Goal: Task Accomplishment & Management: Manage account settings

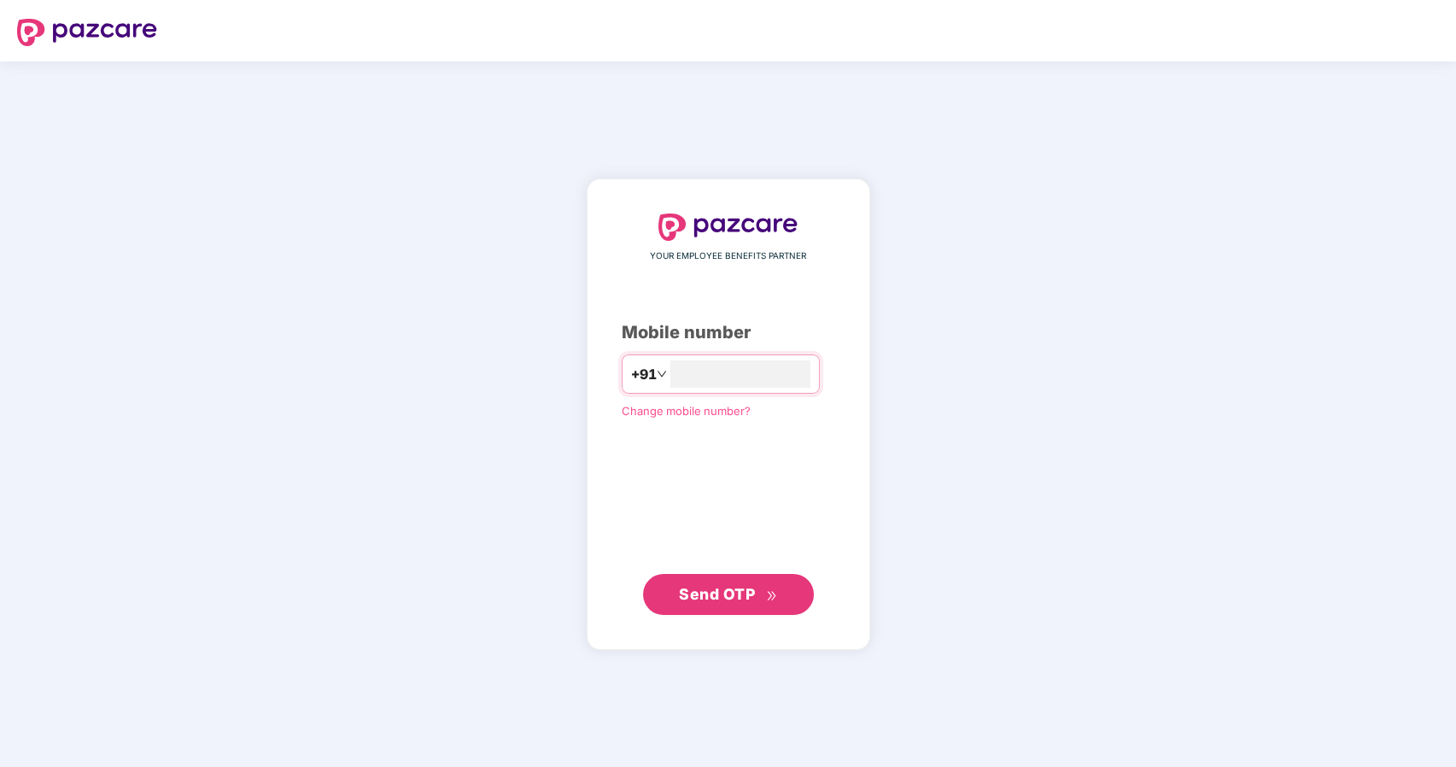
type input "**********"
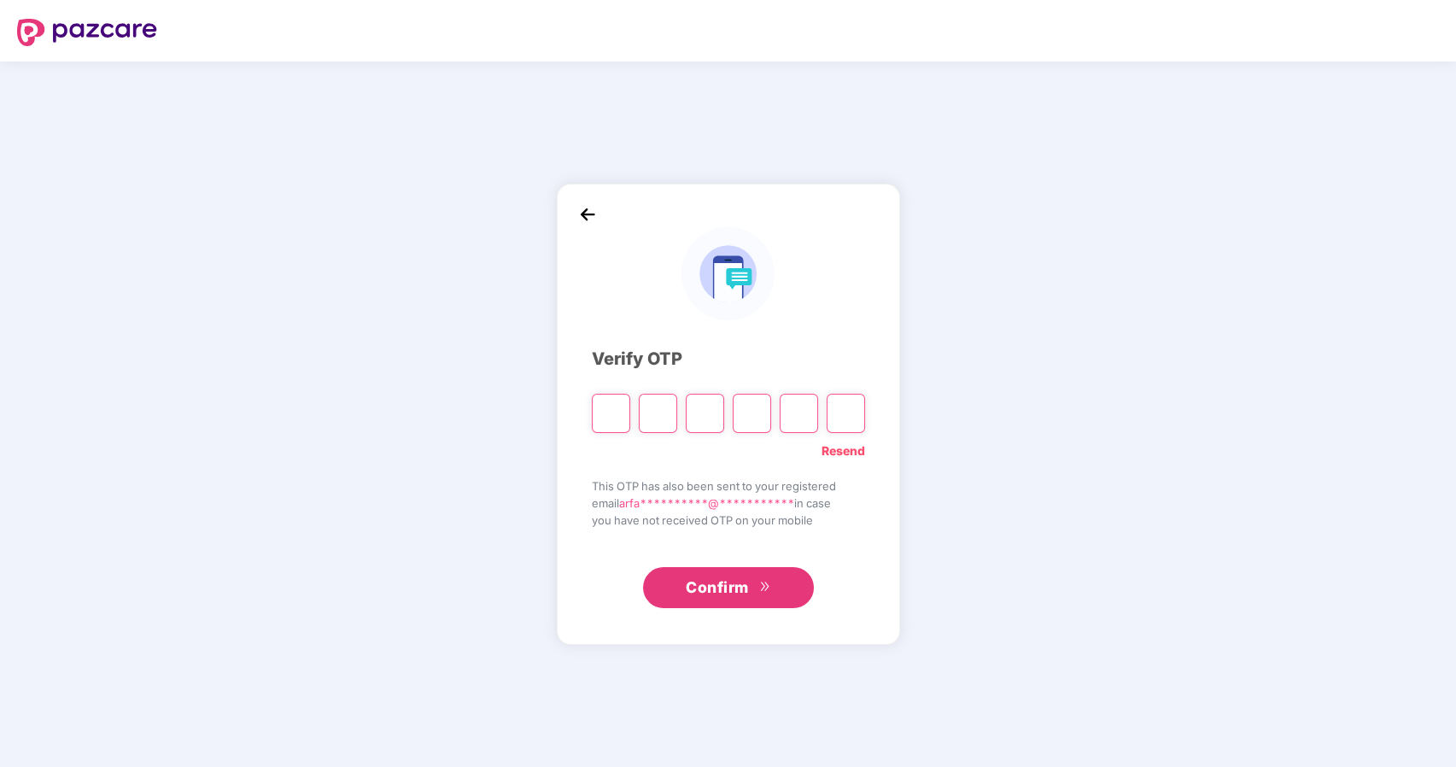
type input "*"
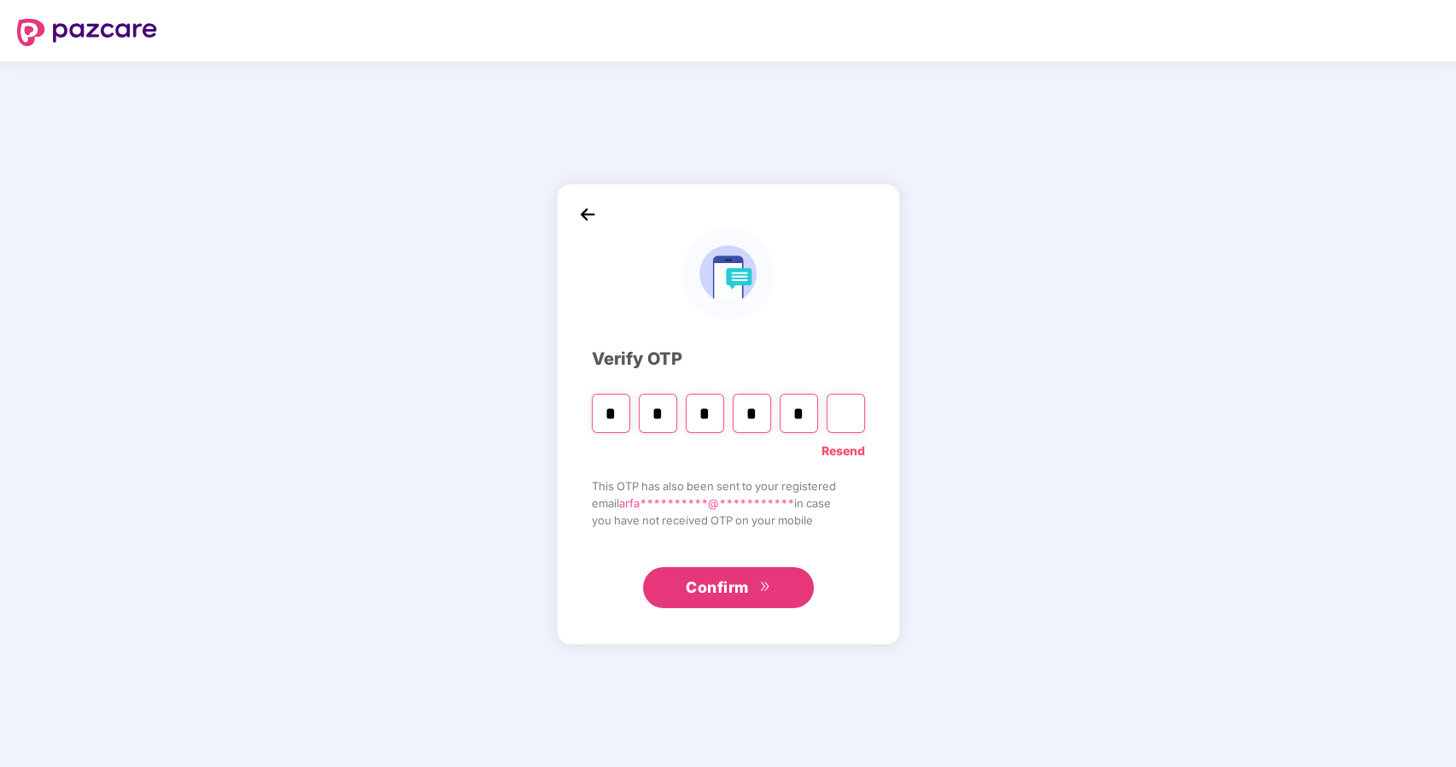
type input "*"
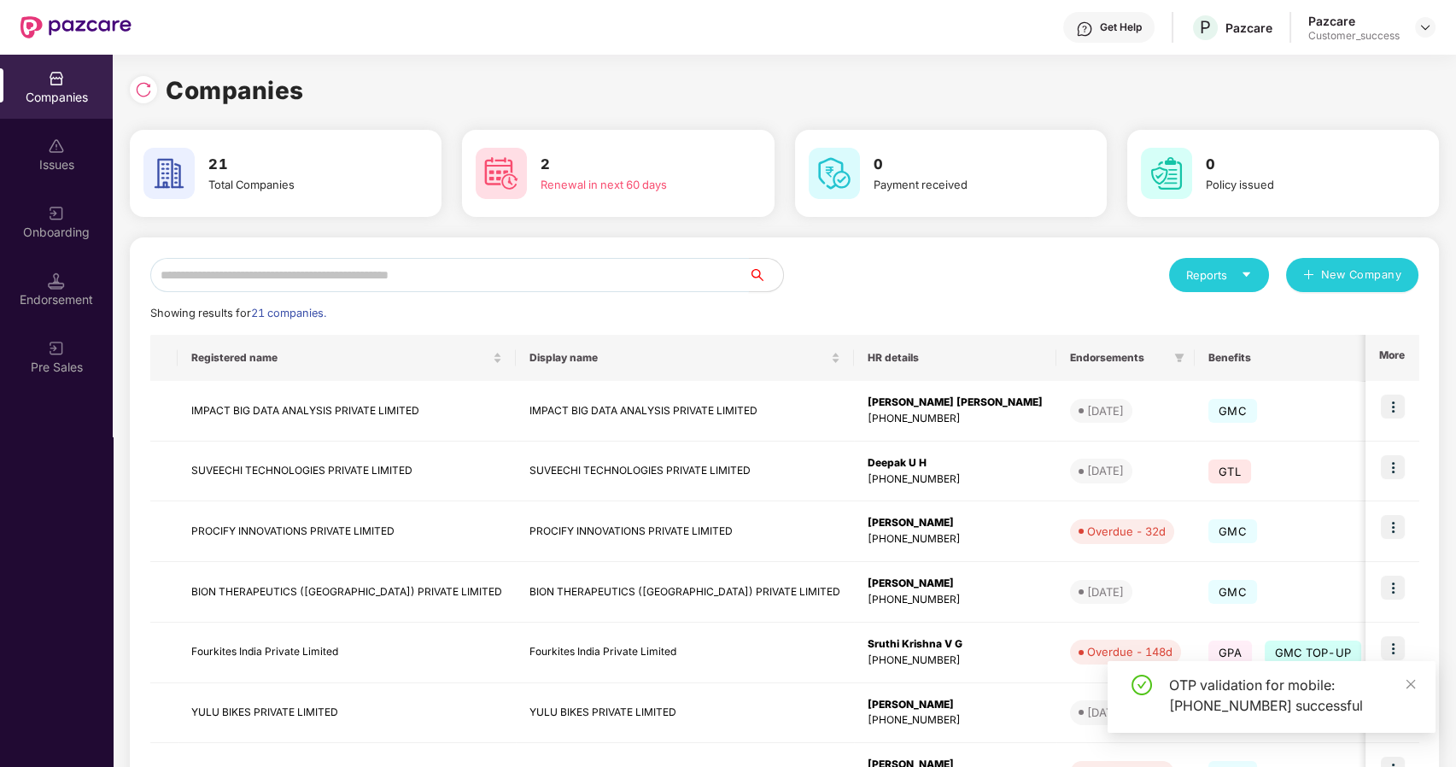
click at [407, 279] on input "text" at bounding box center [449, 275] width 599 height 34
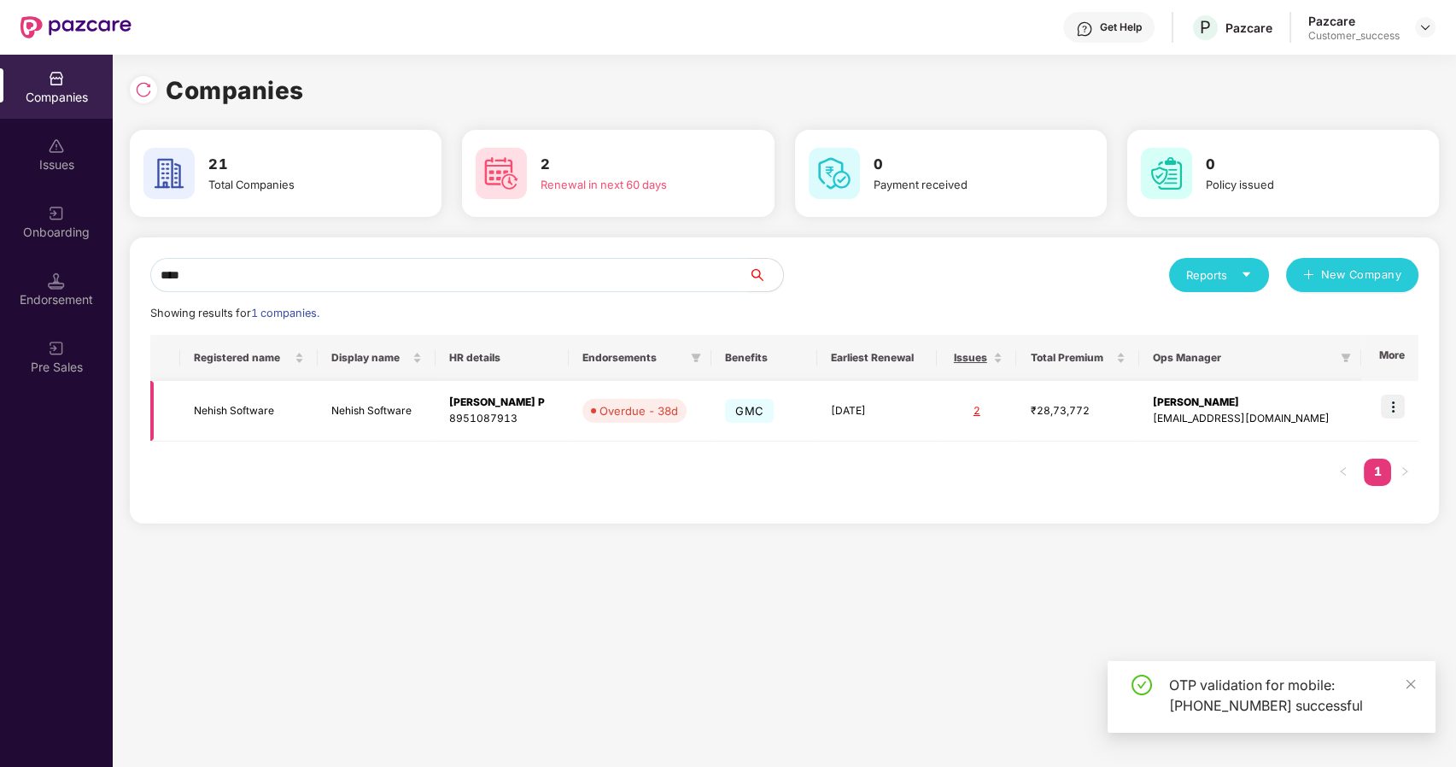
type input "****"
click at [1392, 401] on img at bounding box center [1393, 407] width 24 height 24
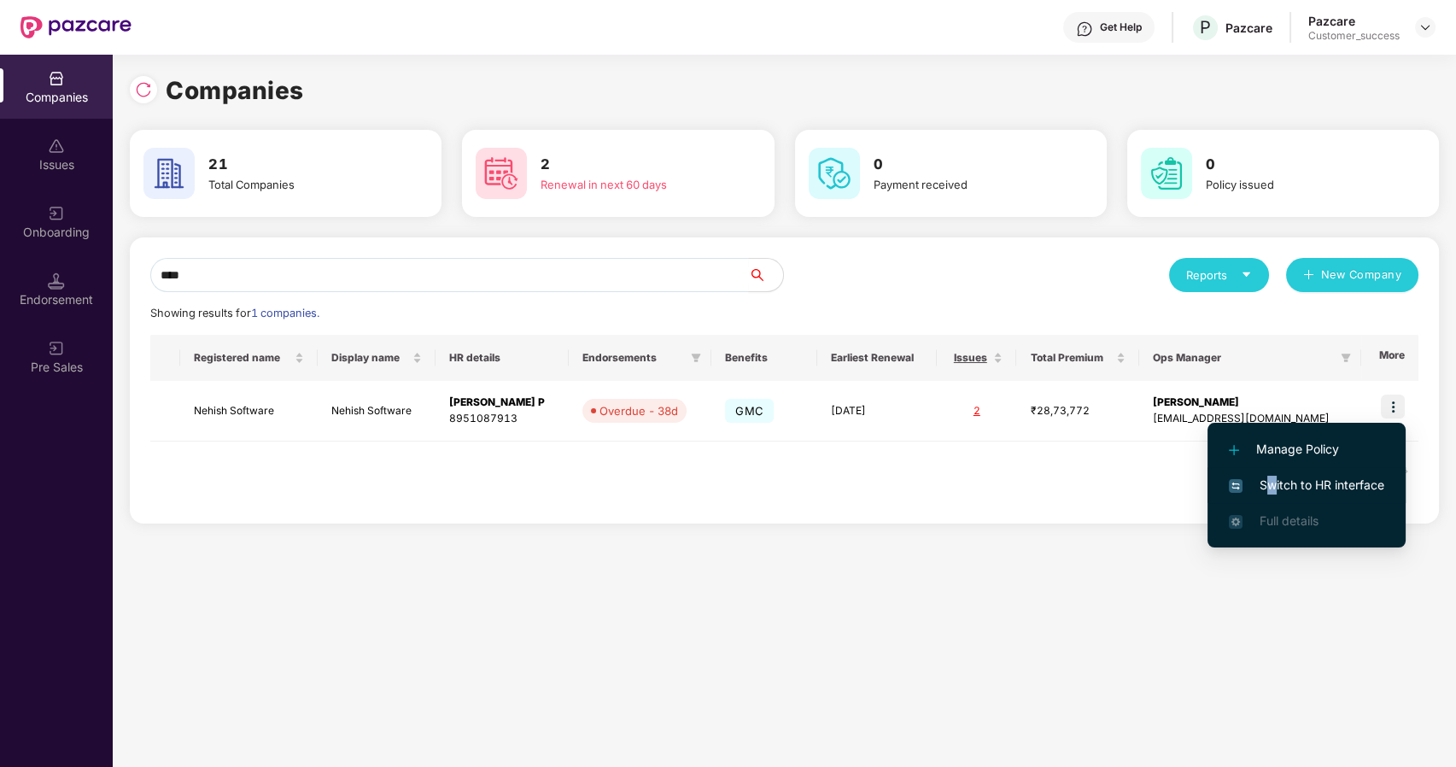
click at [1272, 476] on span "Switch to HR interface" at bounding box center [1306, 485] width 155 height 19
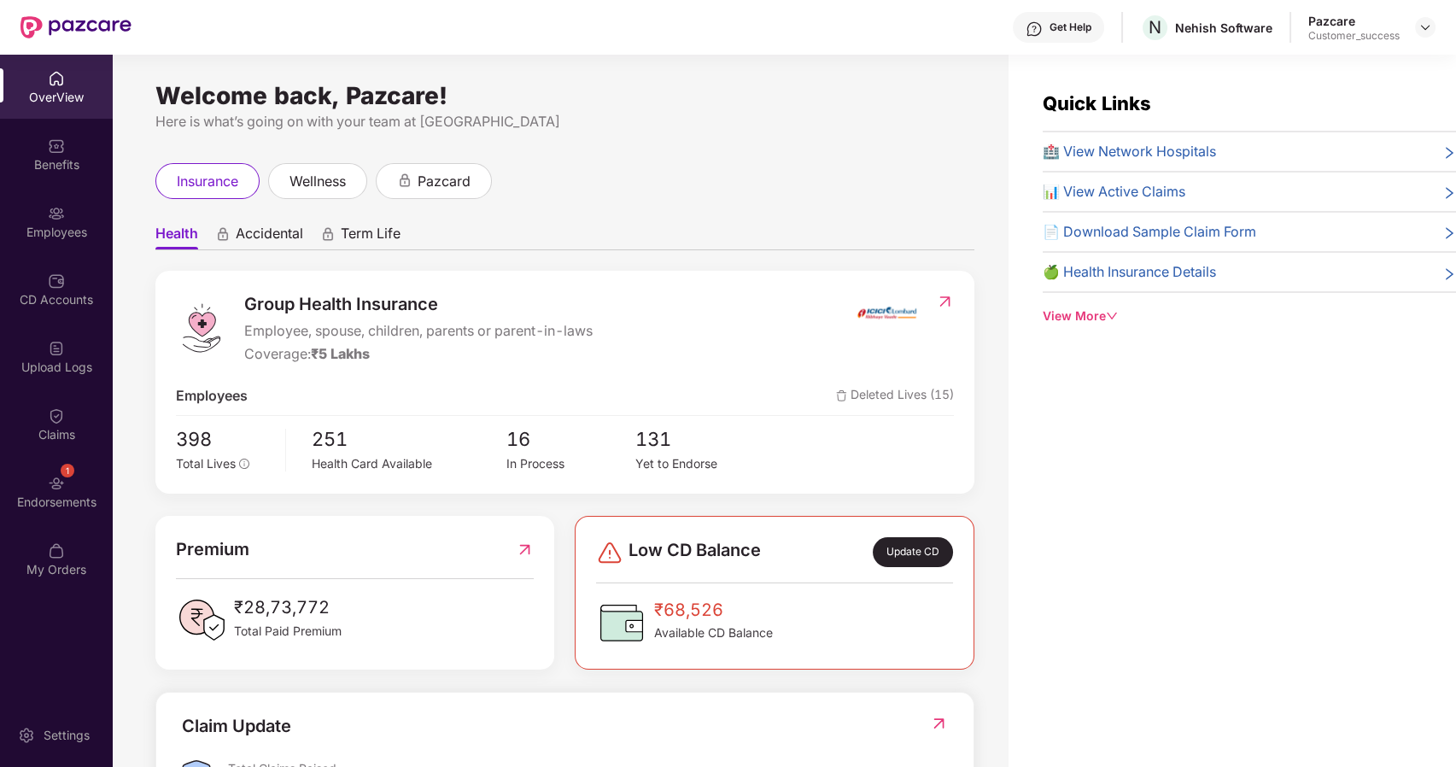
click at [68, 242] on div "Employees" at bounding box center [56, 222] width 113 height 64
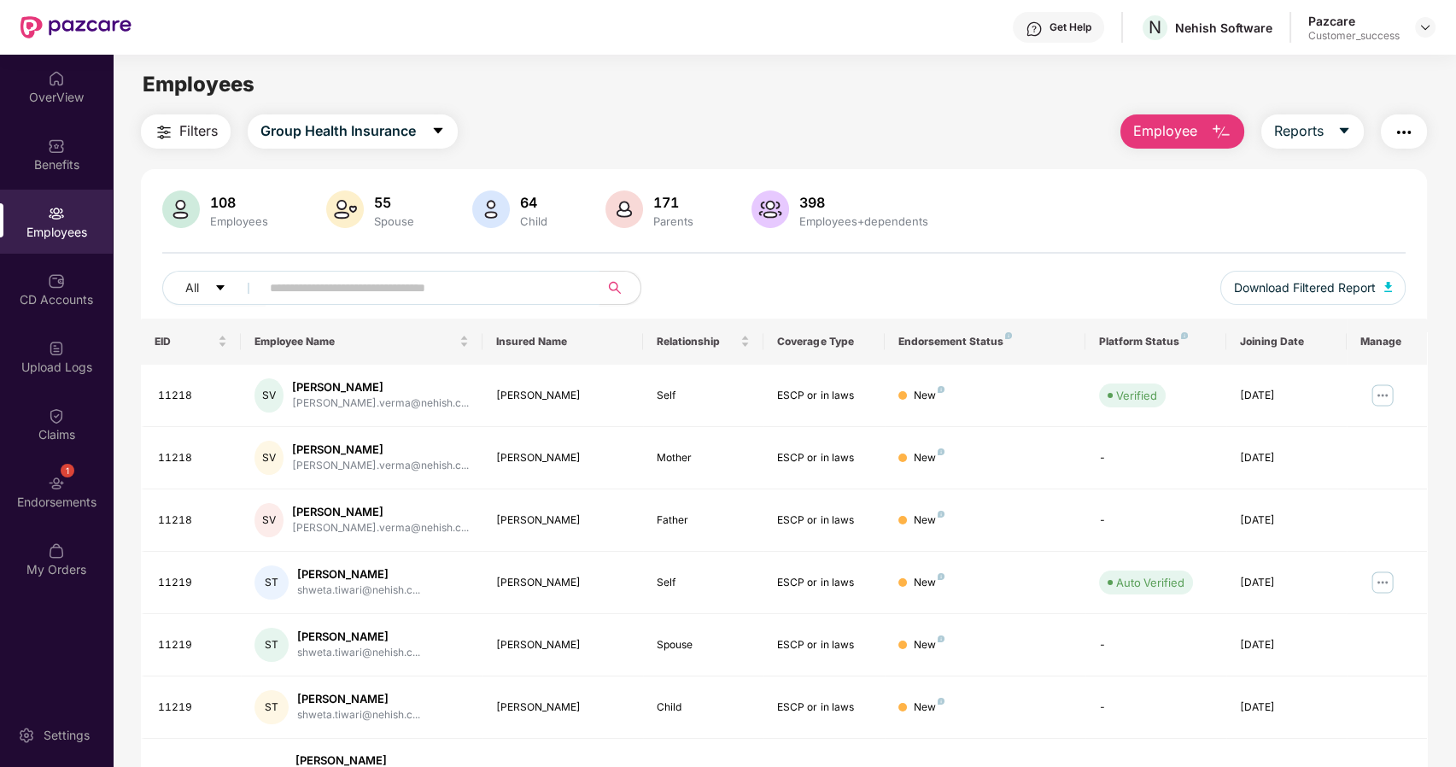
click at [383, 282] on input "text" at bounding box center [423, 288] width 307 height 26
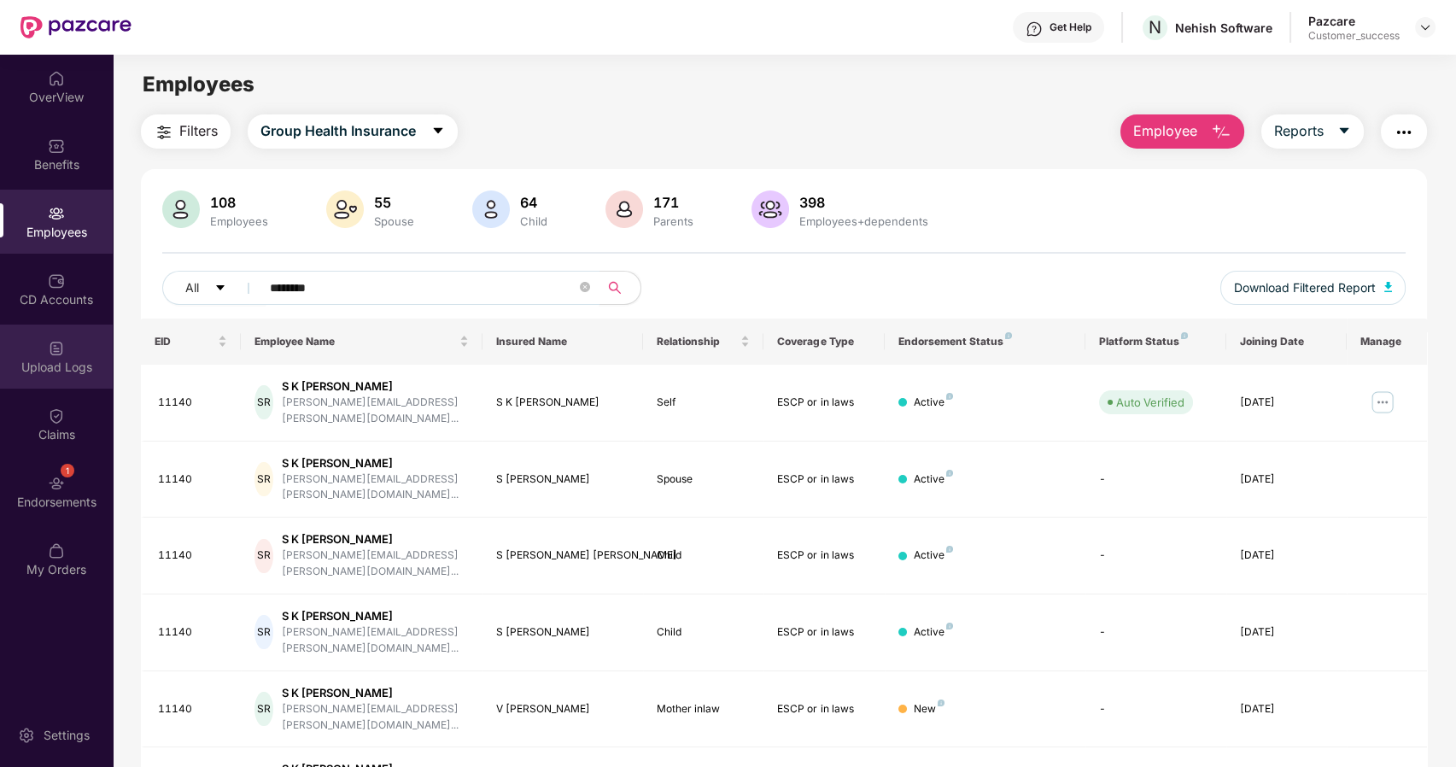
type input "********"
click at [55, 354] on img at bounding box center [56, 348] width 17 height 17
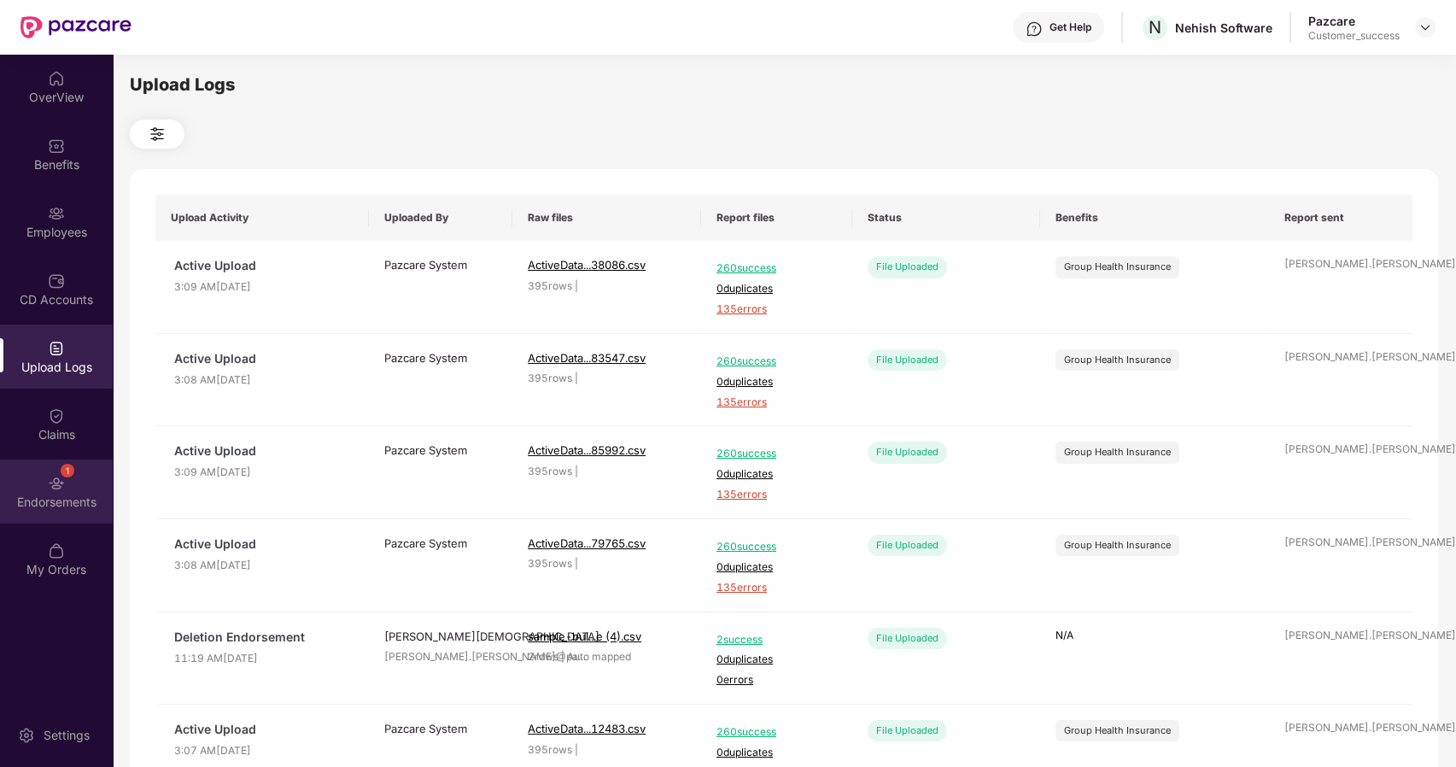
click at [65, 479] on div "1 Endorsements" at bounding box center [56, 492] width 113 height 64
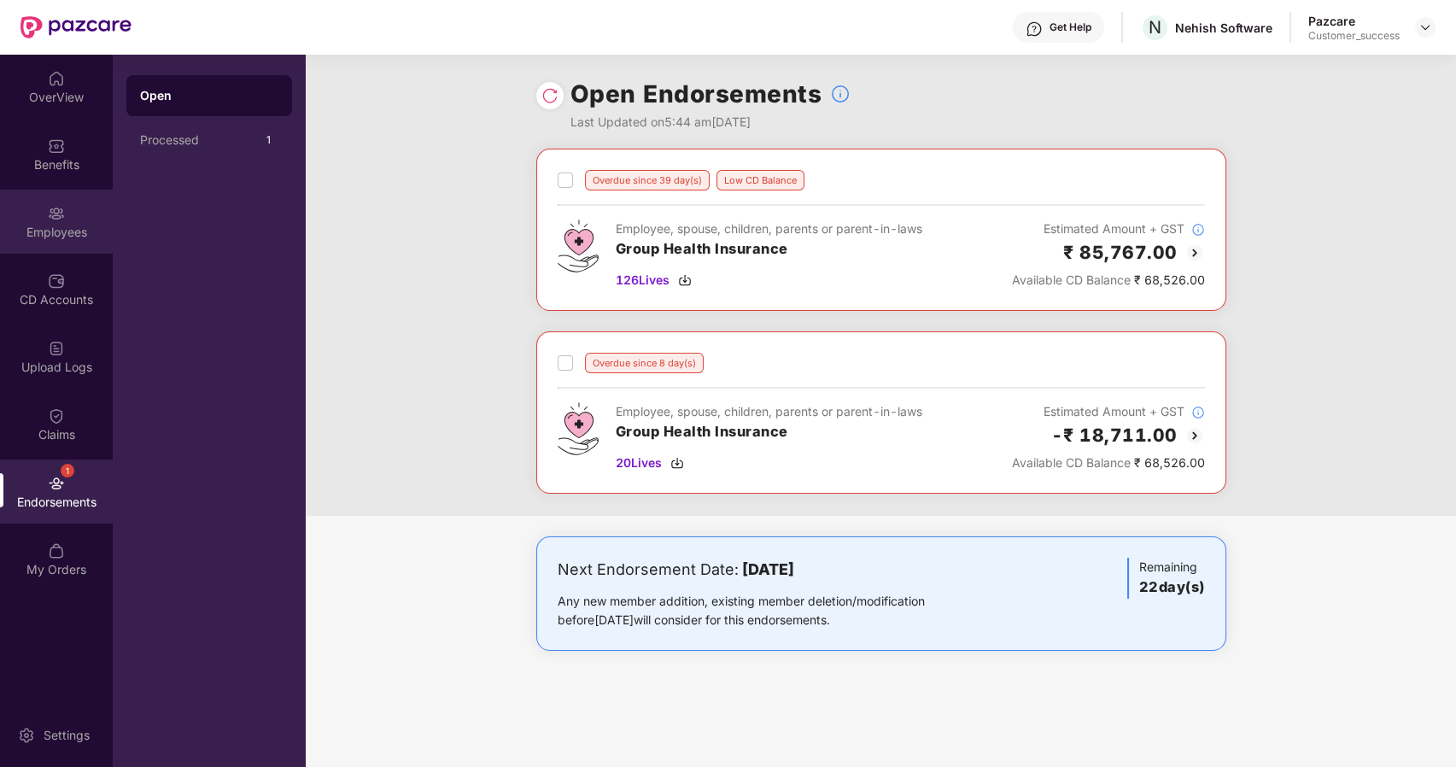
click at [65, 222] on div "Employees" at bounding box center [56, 222] width 113 height 64
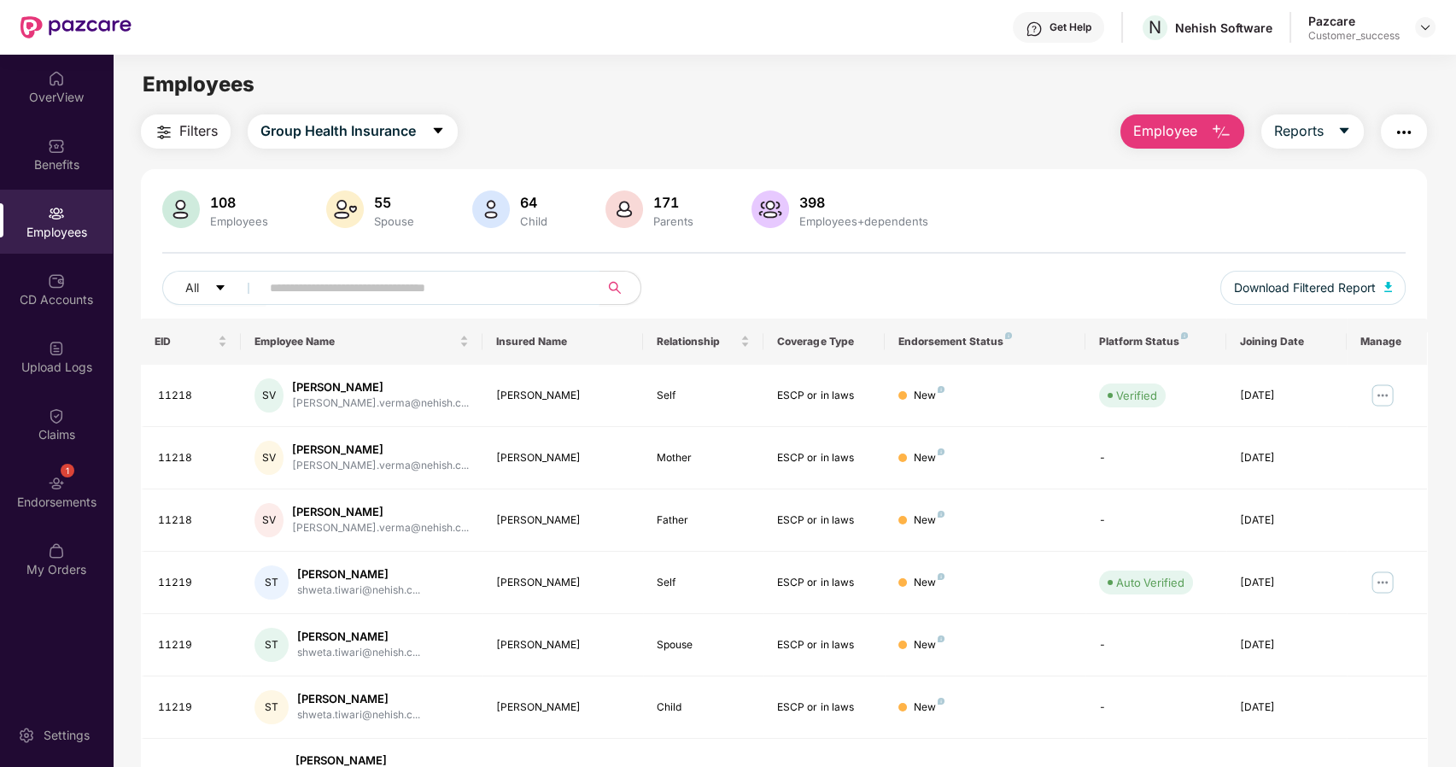
click at [352, 284] on input "text" at bounding box center [423, 288] width 307 height 26
click at [425, 286] on input "text" at bounding box center [423, 288] width 307 height 26
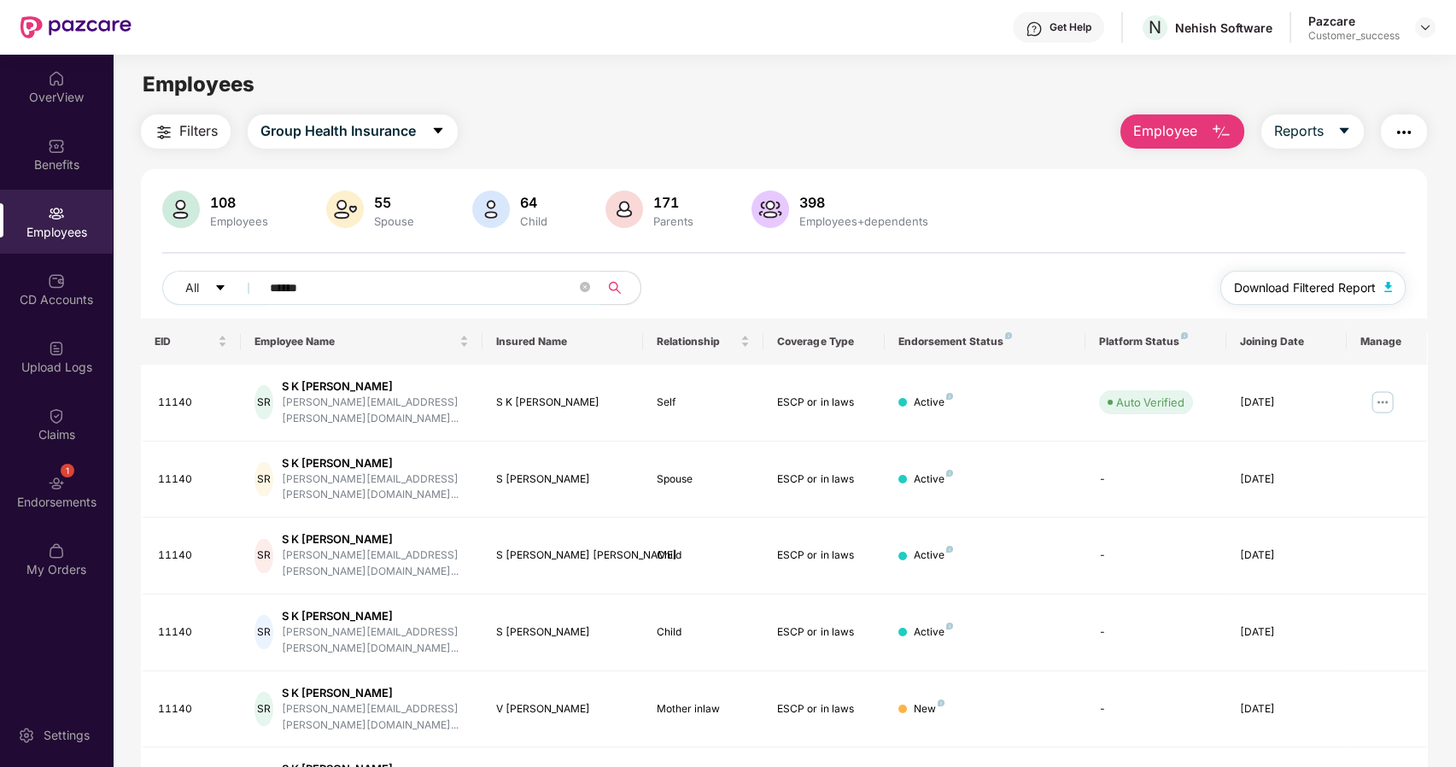
type input "******"
click at [1368, 288] on span "Download Filtered Report" at bounding box center [1305, 287] width 142 height 19
drag, startPoint x: 189, startPoint y: 392, endPoint x: 157, endPoint y: 395, distance: 31.7
click at [158, 395] on div "11140" at bounding box center [193, 403] width 70 height 16
copy div "11140"
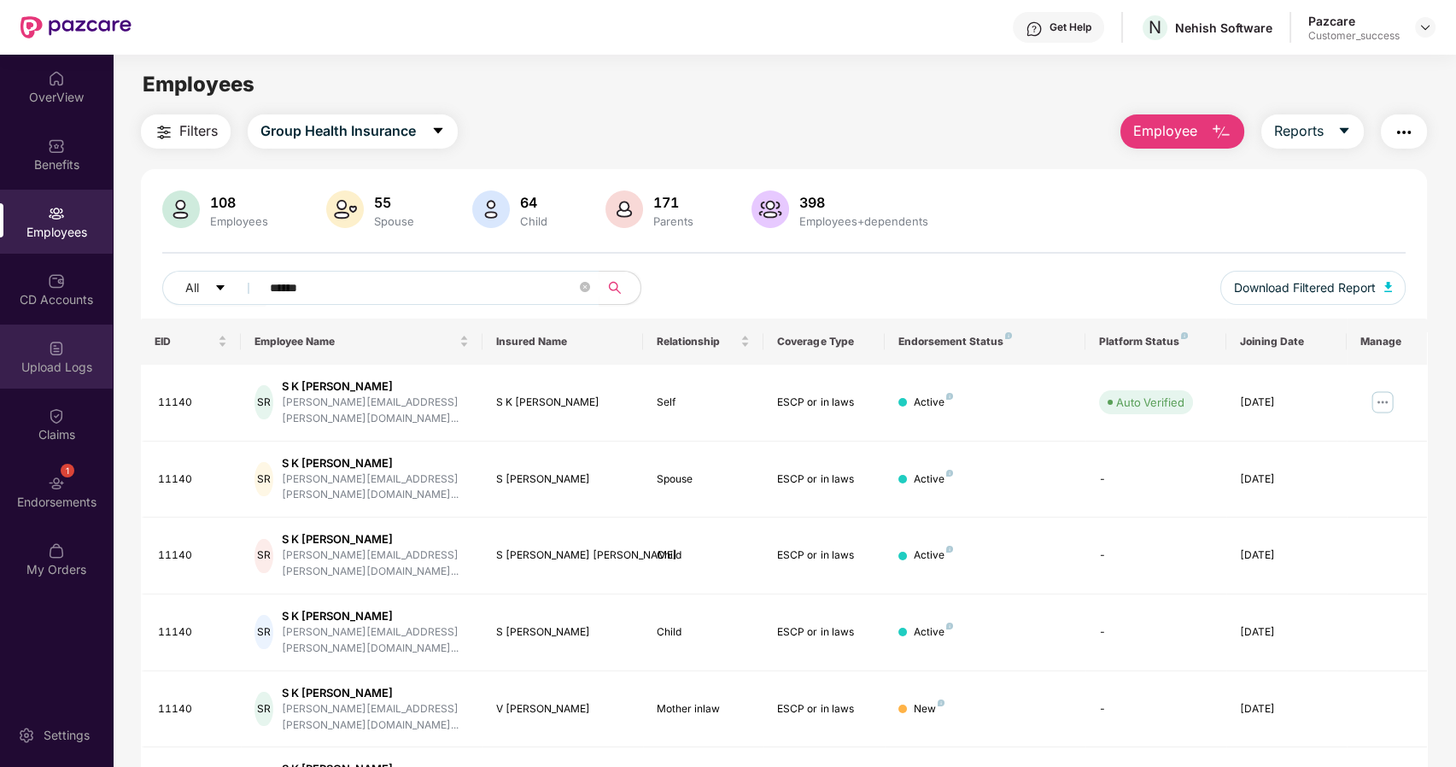
click at [56, 382] on div "Upload Logs" at bounding box center [56, 357] width 113 height 64
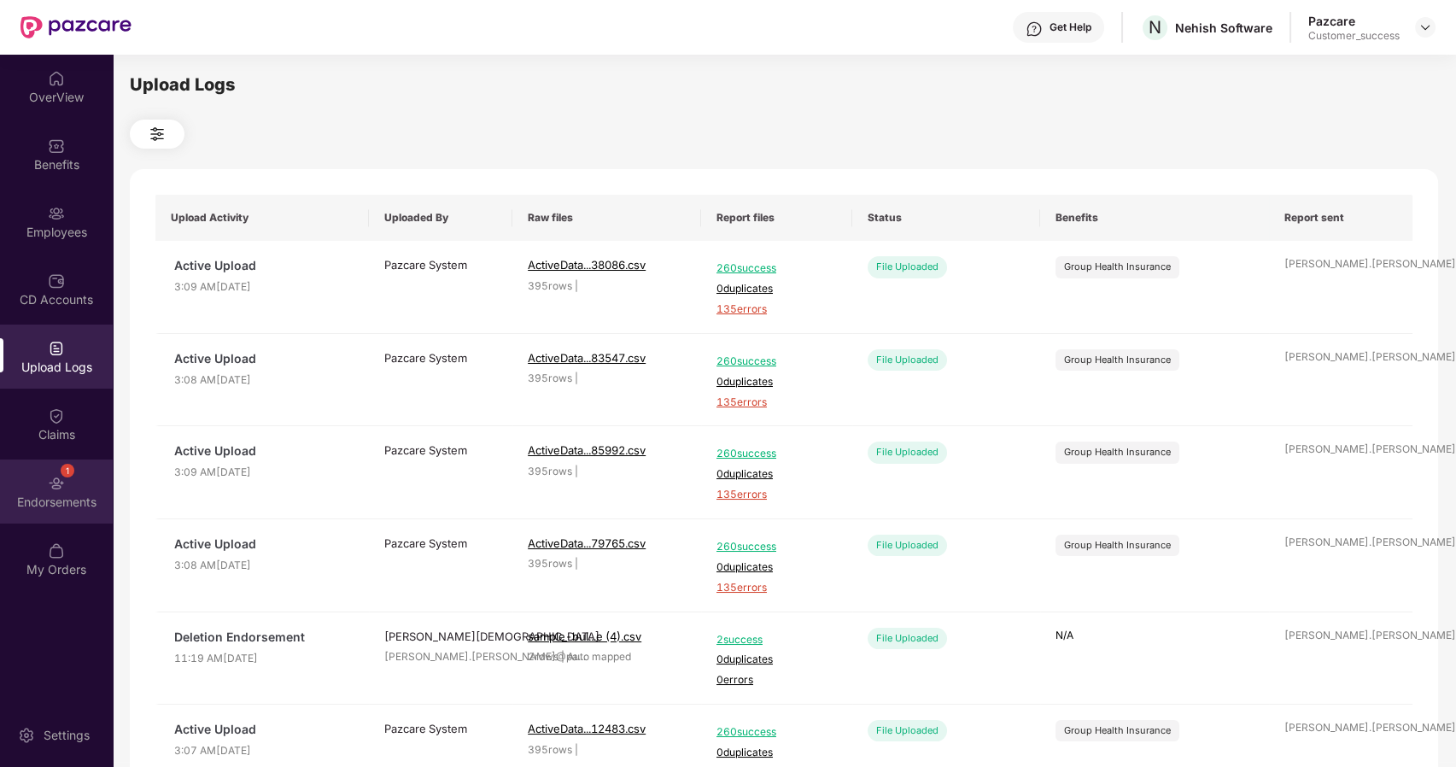
click at [62, 475] on img at bounding box center [56, 483] width 17 height 17
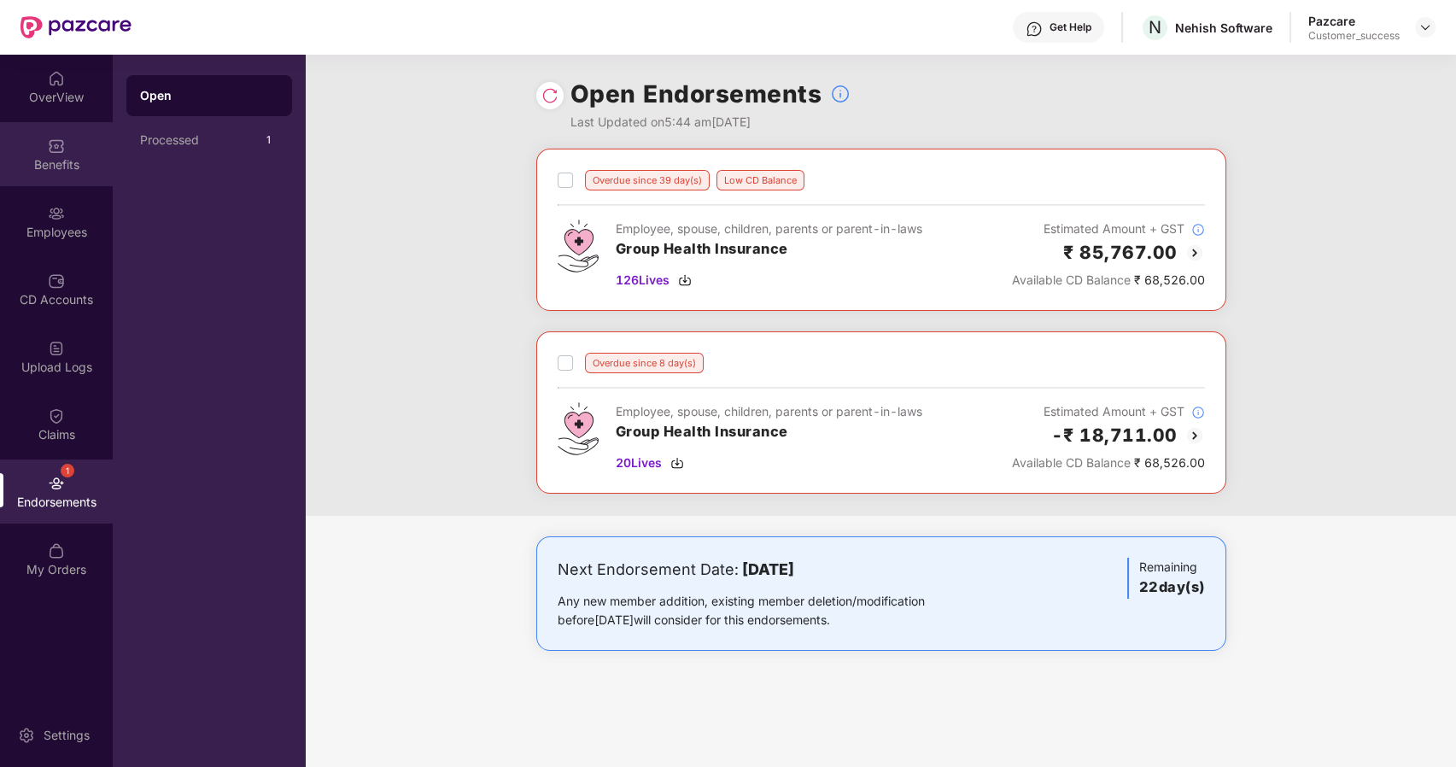
click at [68, 134] on div "Benefits" at bounding box center [56, 154] width 113 height 64
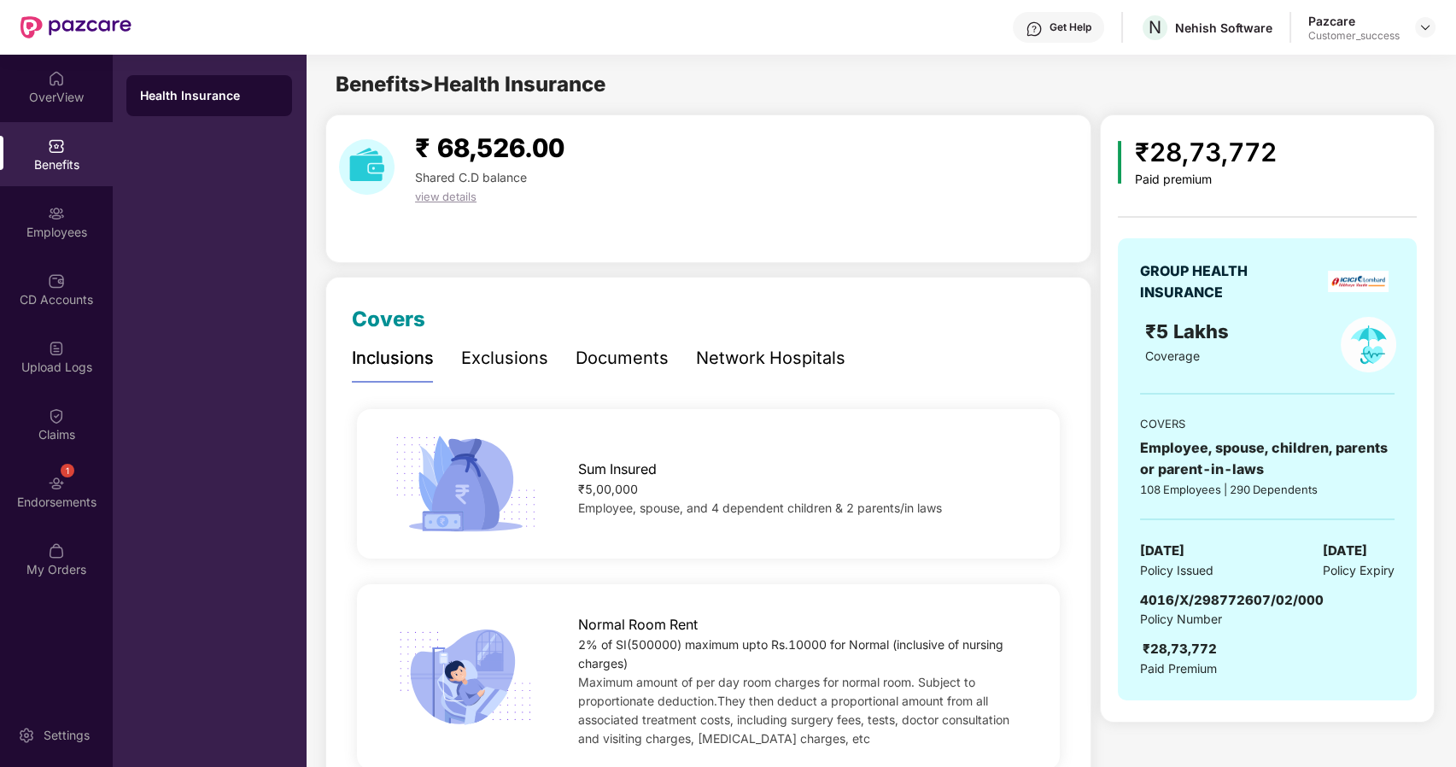
click at [608, 347] on div "Documents" at bounding box center [622, 358] width 93 height 26
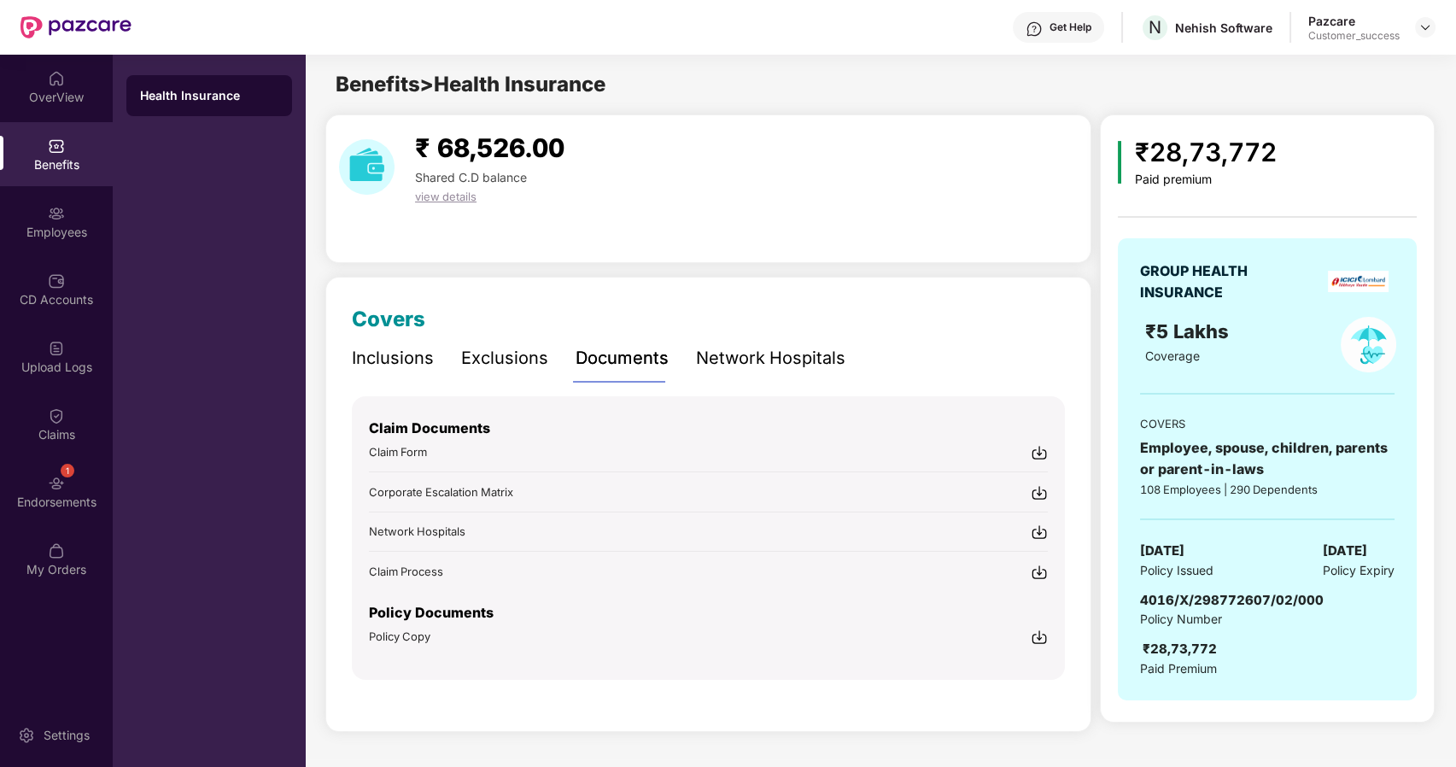
click at [396, 635] on span "Policy Copy" at bounding box center [400, 637] width 62 height 14
click at [53, 236] on div "Employees" at bounding box center [56, 232] width 113 height 17
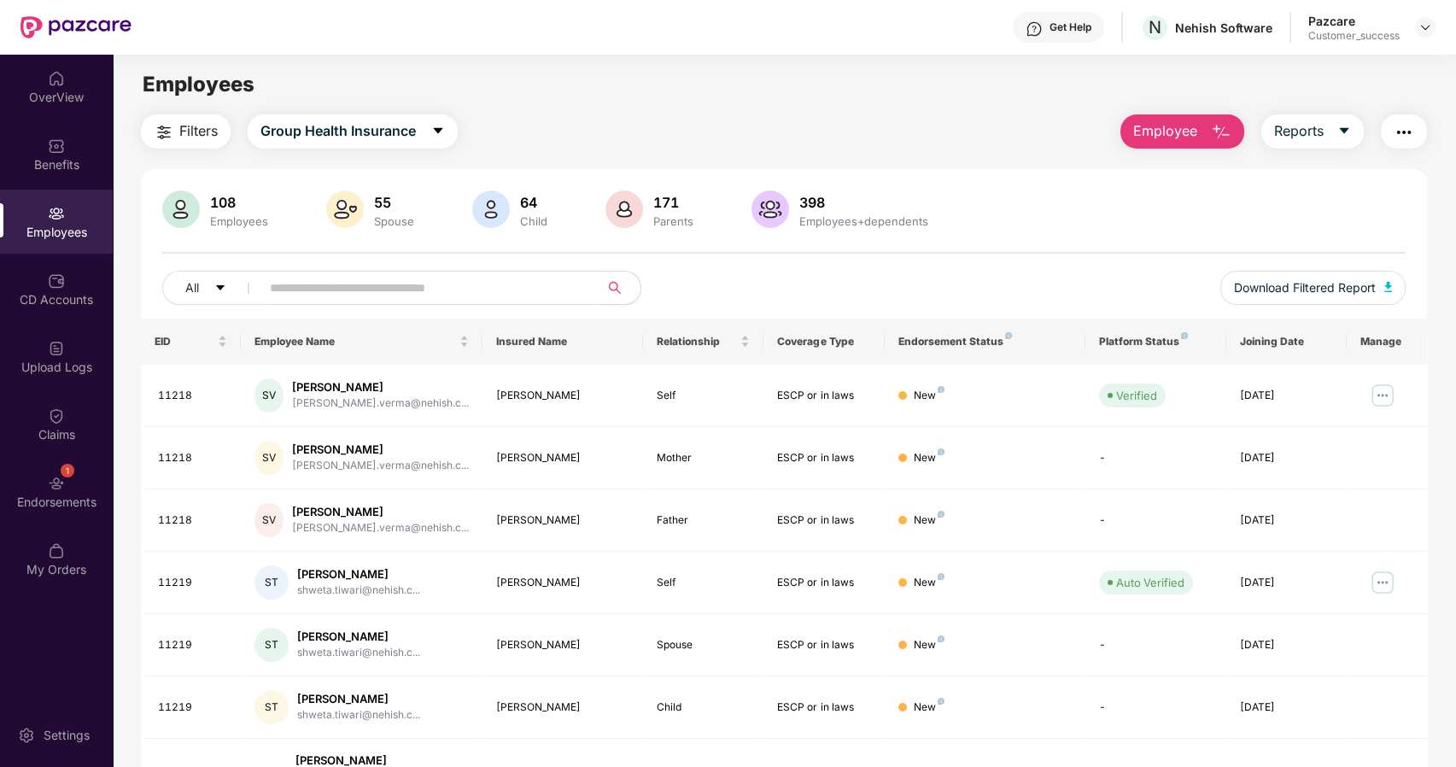
click at [297, 291] on input "text" at bounding box center [423, 288] width 307 height 26
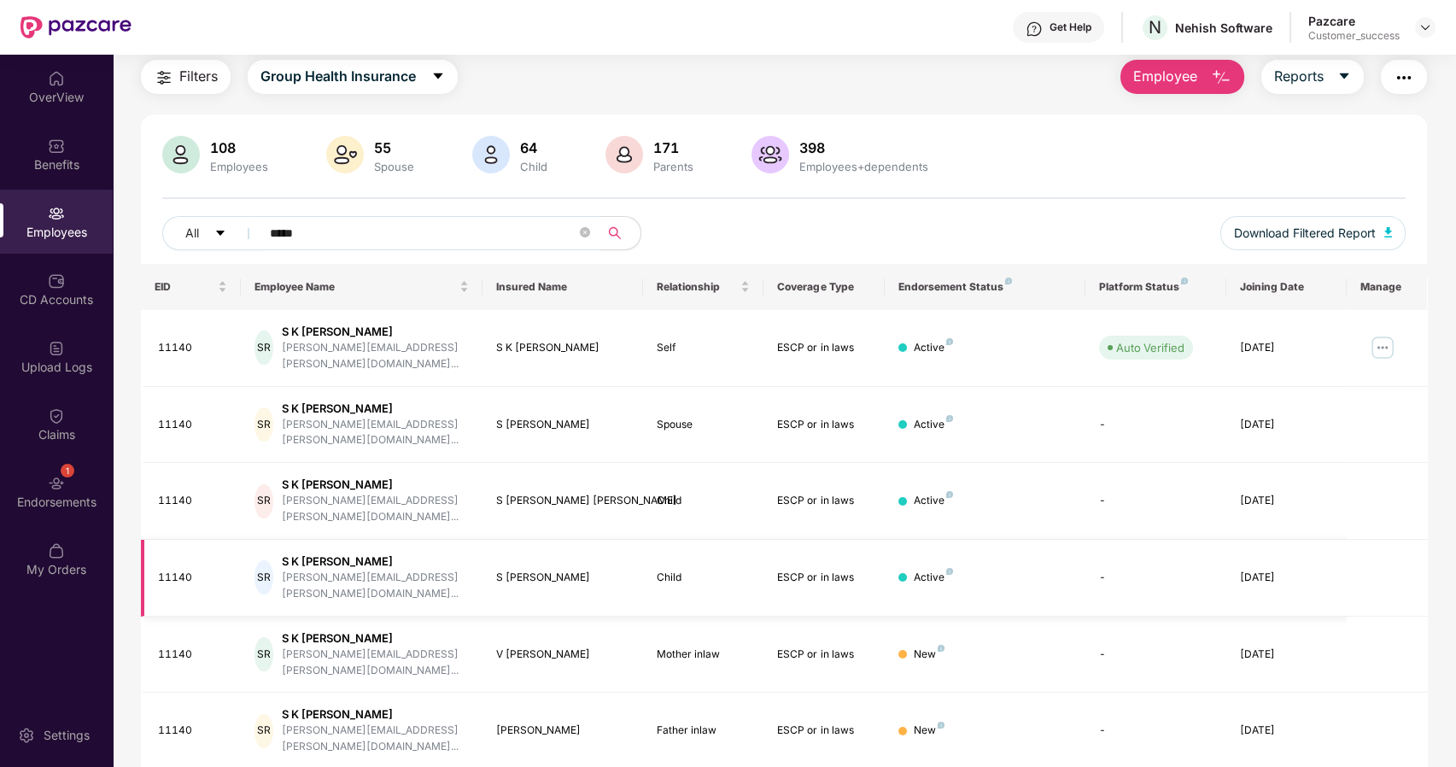
scroll to position [54, 0]
type input "*****"
